Goal: Navigation & Orientation: Find specific page/section

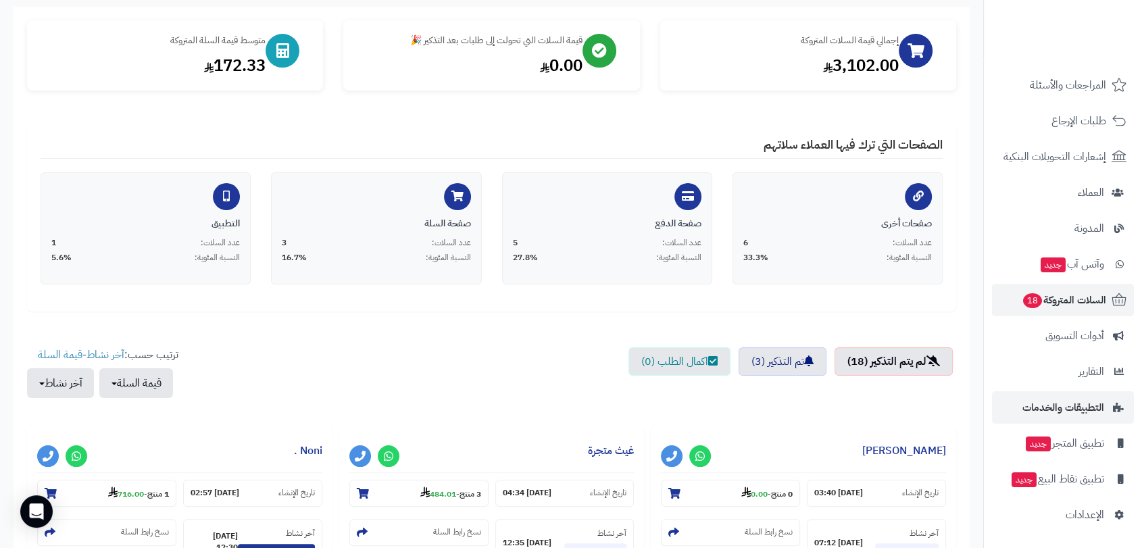
scroll to position [150, 0]
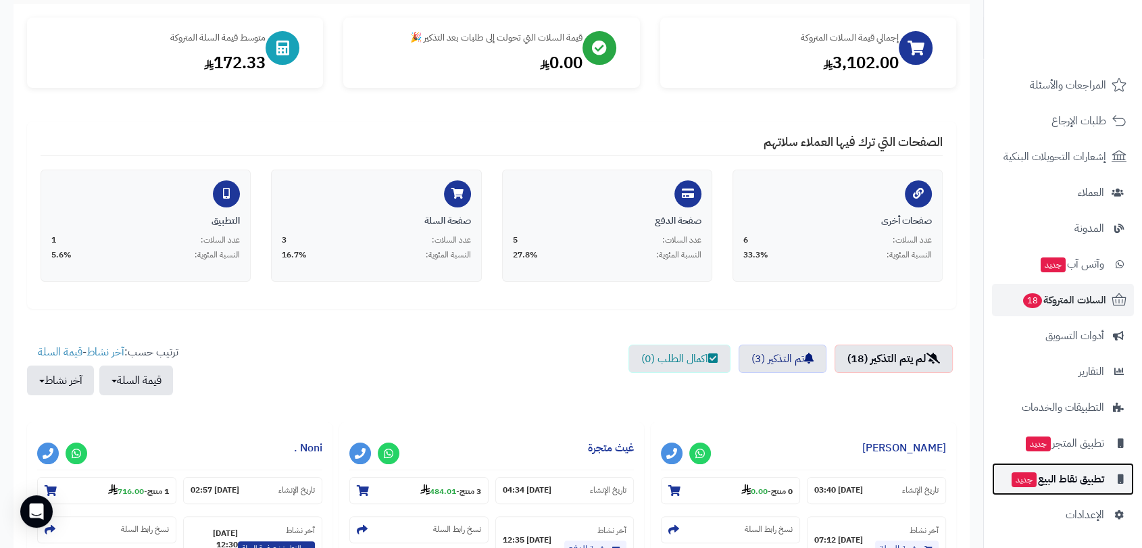
click at [1081, 476] on span "تطبيق نقاط البيع جديد" at bounding box center [1057, 478] width 94 height 19
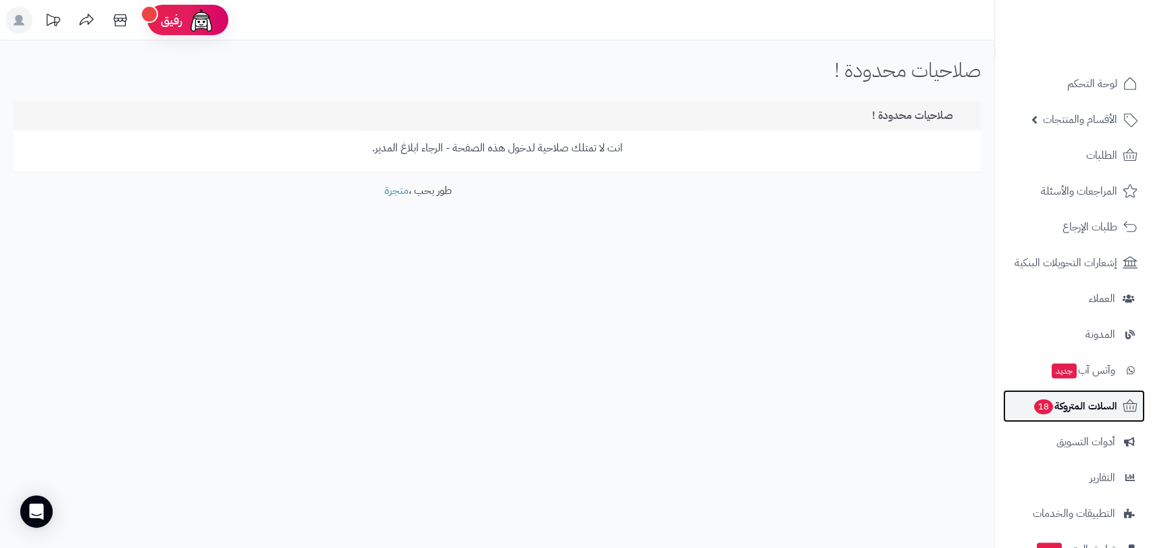
click at [1096, 404] on span "السلات المتروكة 18" at bounding box center [1075, 406] width 84 height 19
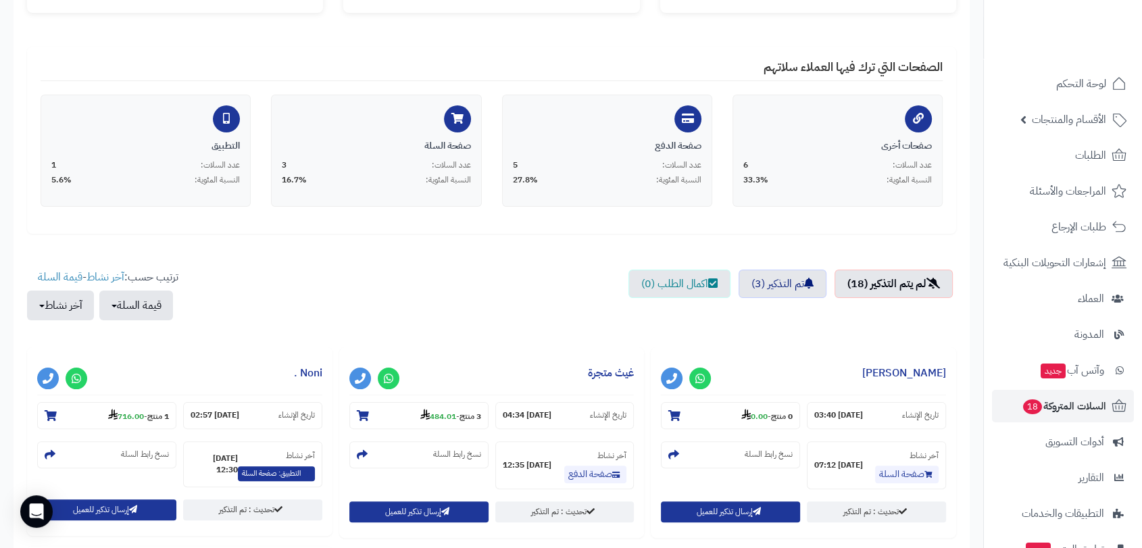
scroll to position [300, 0]
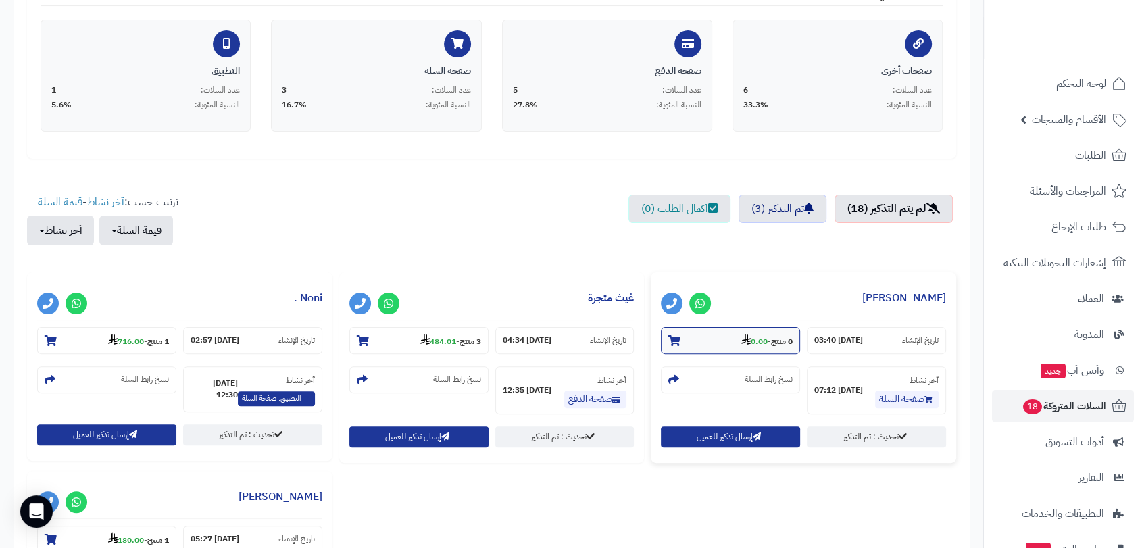
click at [675, 341] on icon at bounding box center [674, 340] width 12 height 11
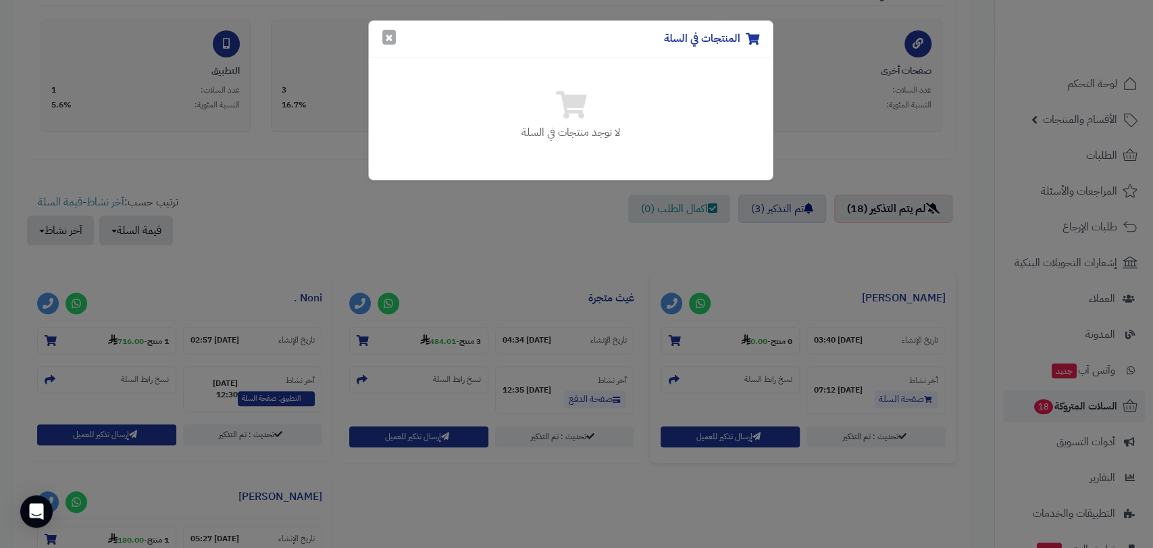
click at [387, 36] on button "×" at bounding box center [389, 37] width 14 height 15
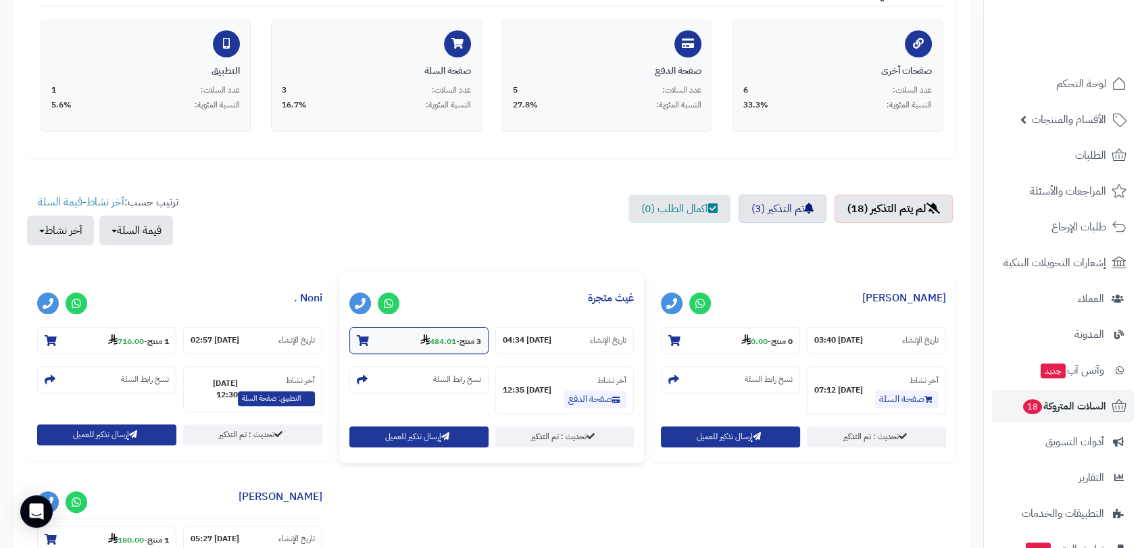
click at [367, 342] on icon at bounding box center [363, 340] width 12 height 11
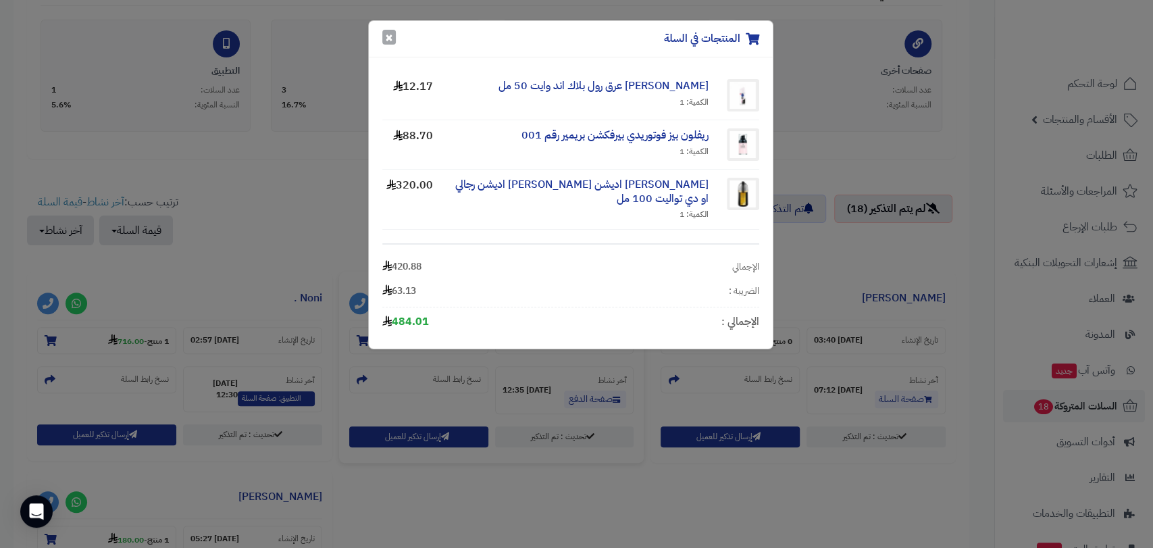
click at [388, 37] on button "×" at bounding box center [389, 37] width 14 height 15
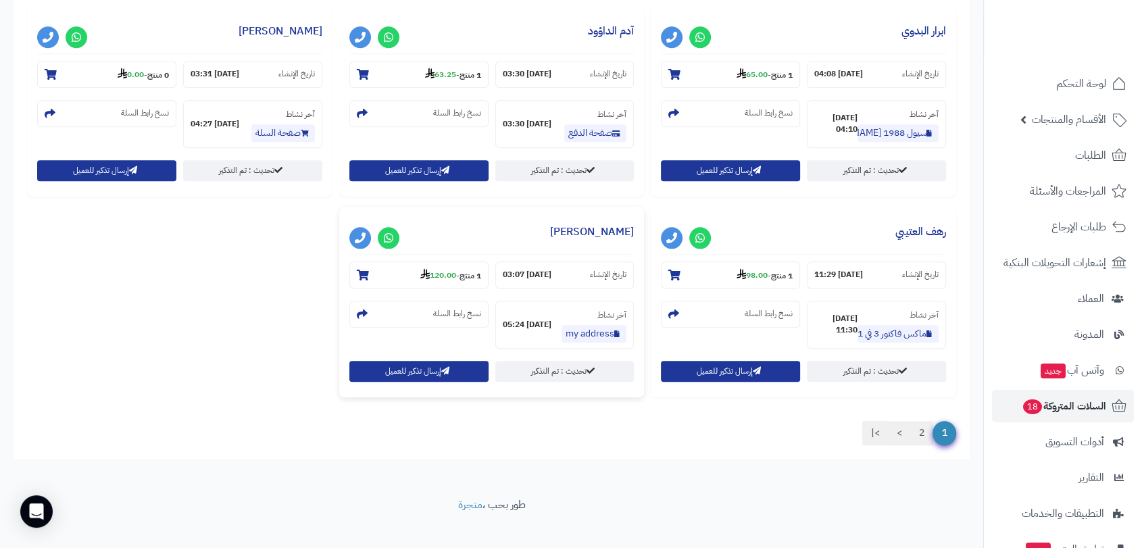
scroll to position [1383, 0]
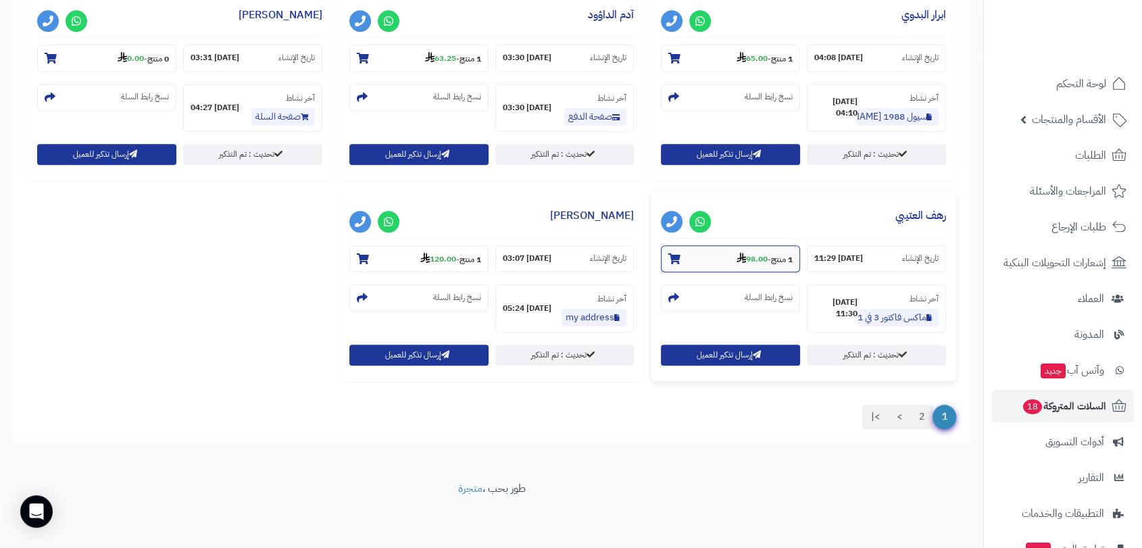
click at [671, 259] on icon at bounding box center [674, 258] width 12 height 11
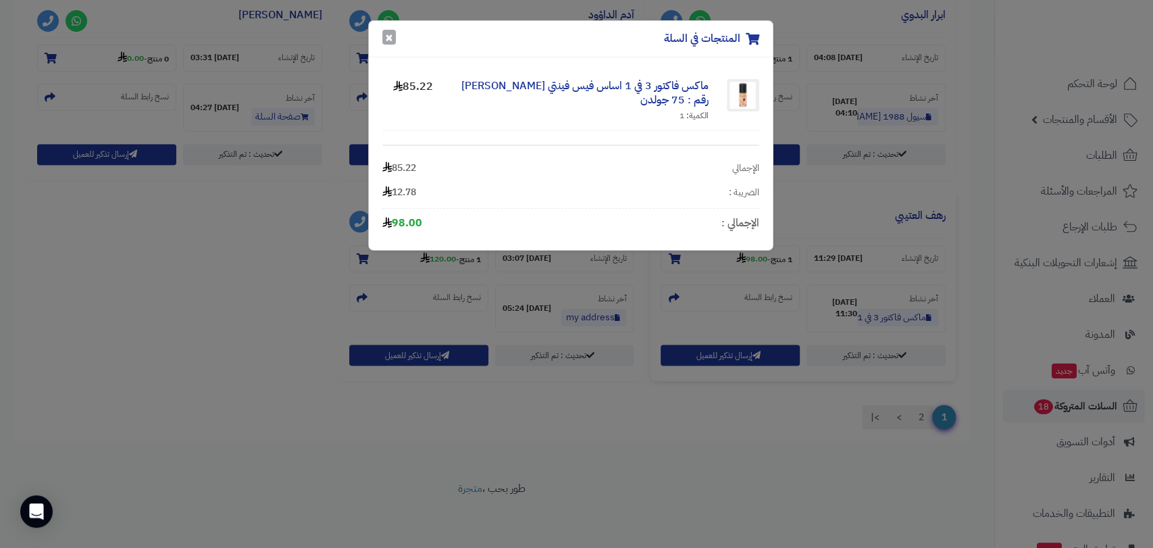
click at [393, 31] on button "×" at bounding box center [389, 37] width 14 height 15
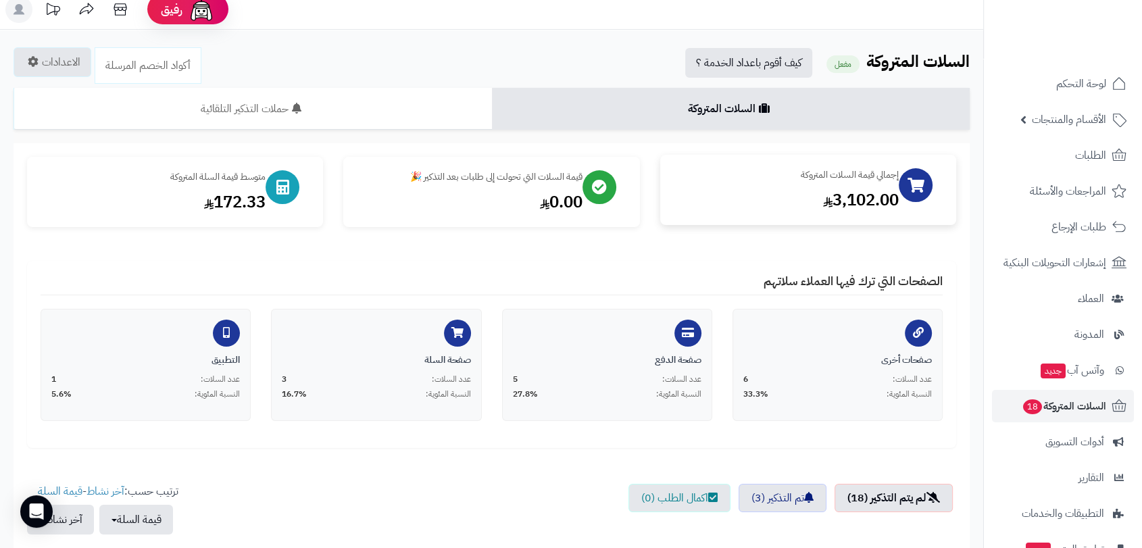
scroll to position [0, 0]
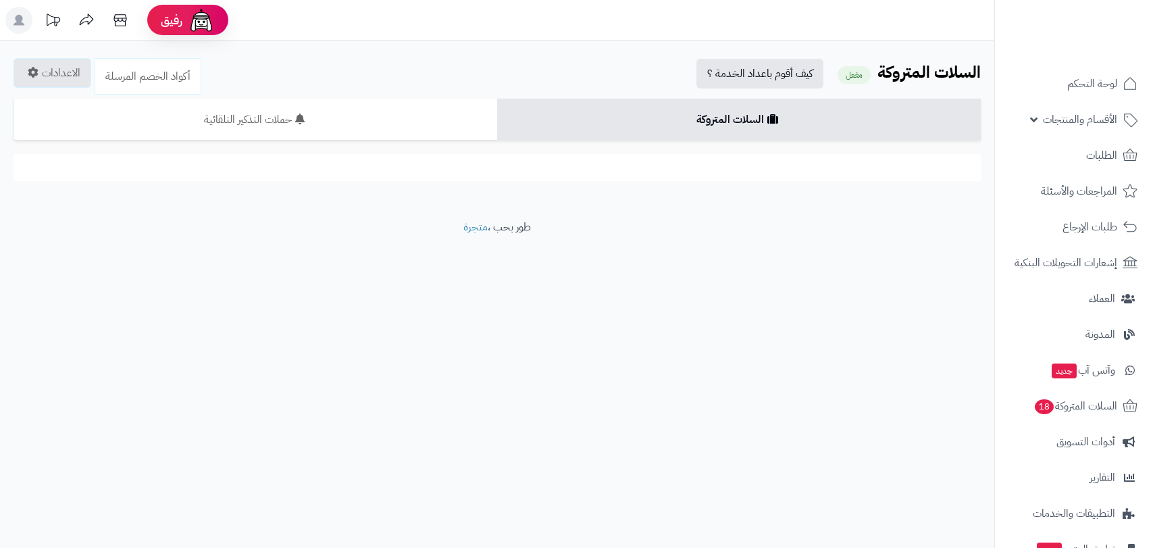
click at [1084, 82] on span "لوحة التحكم" at bounding box center [1092, 83] width 50 height 19
